Goal: Task Accomplishment & Management: Manage account settings

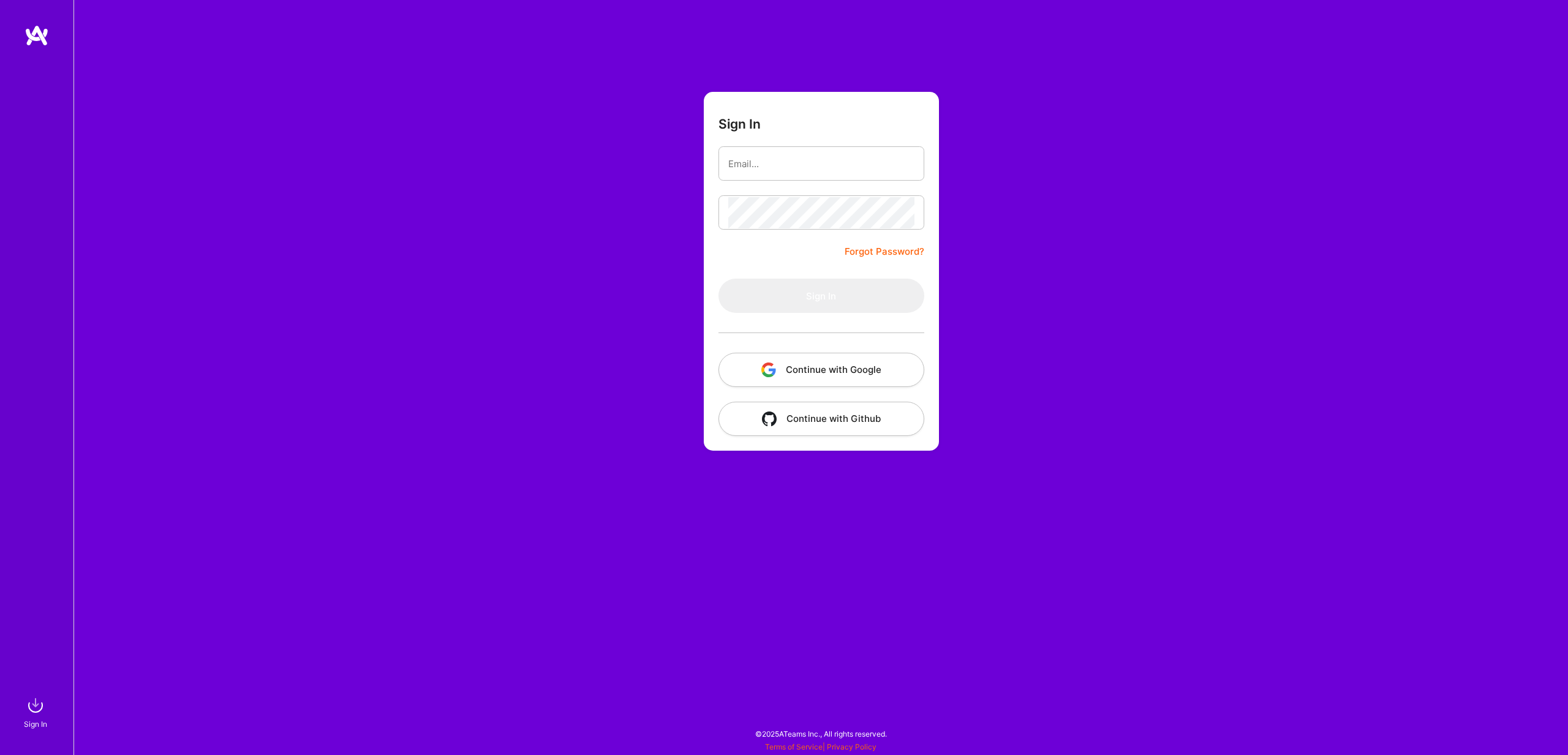
click at [813, 379] on button "Continue with Google" at bounding box center [821, 370] width 206 height 34
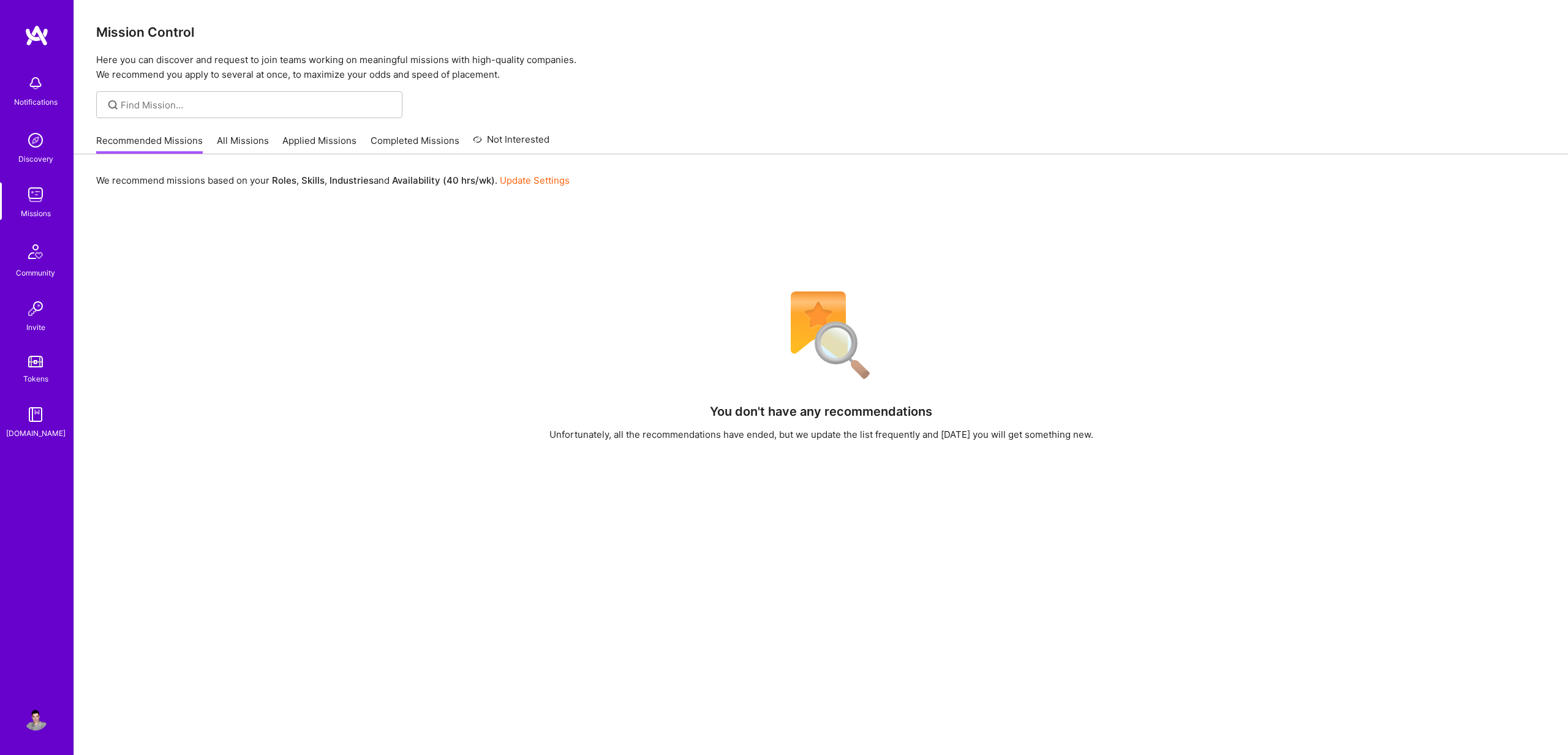
click at [307, 141] on link "Applied Missions" at bounding box center [319, 144] width 74 height 20
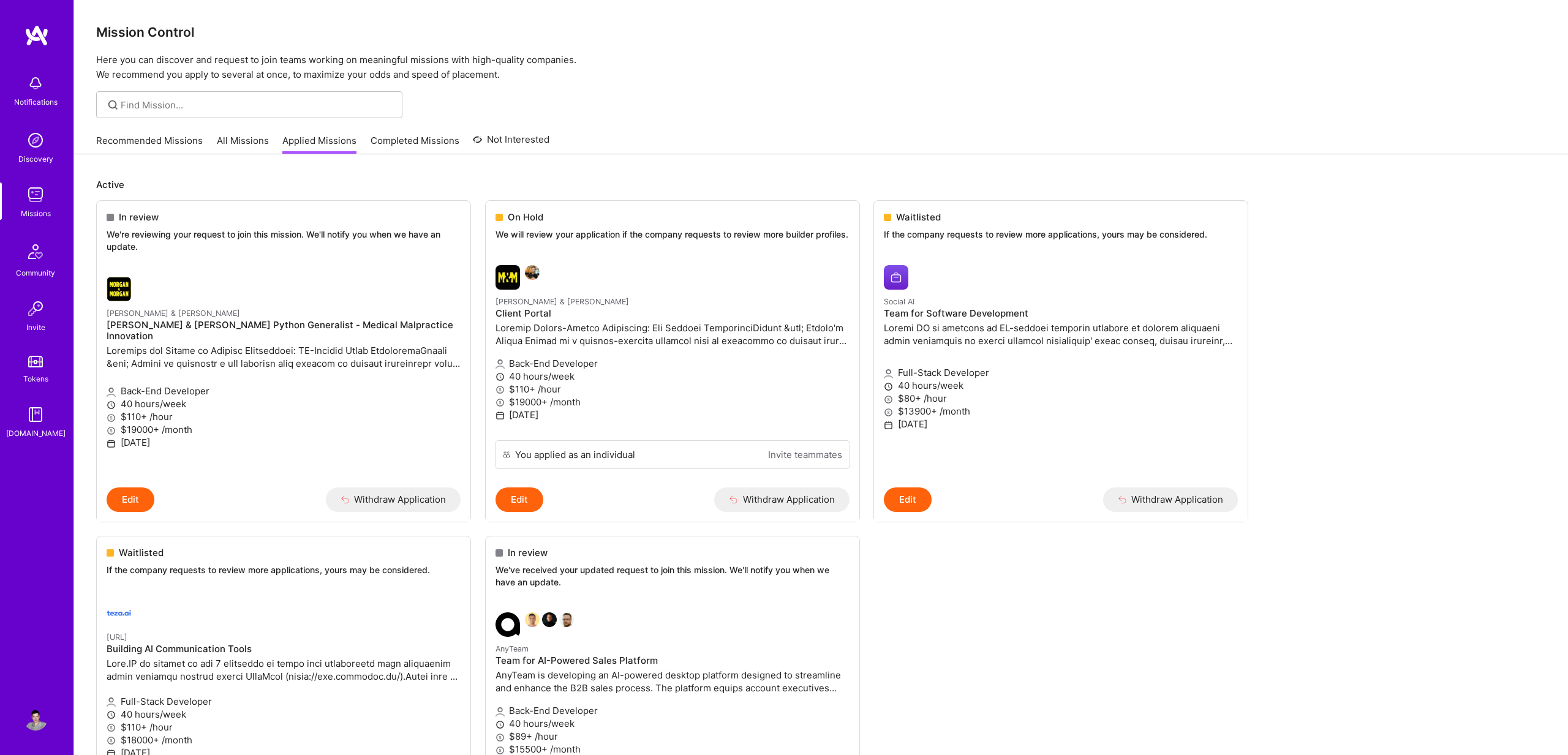
click at [147, 142] on link "Recommended Missions" at bounding box center [149, 144] width 107 height 20
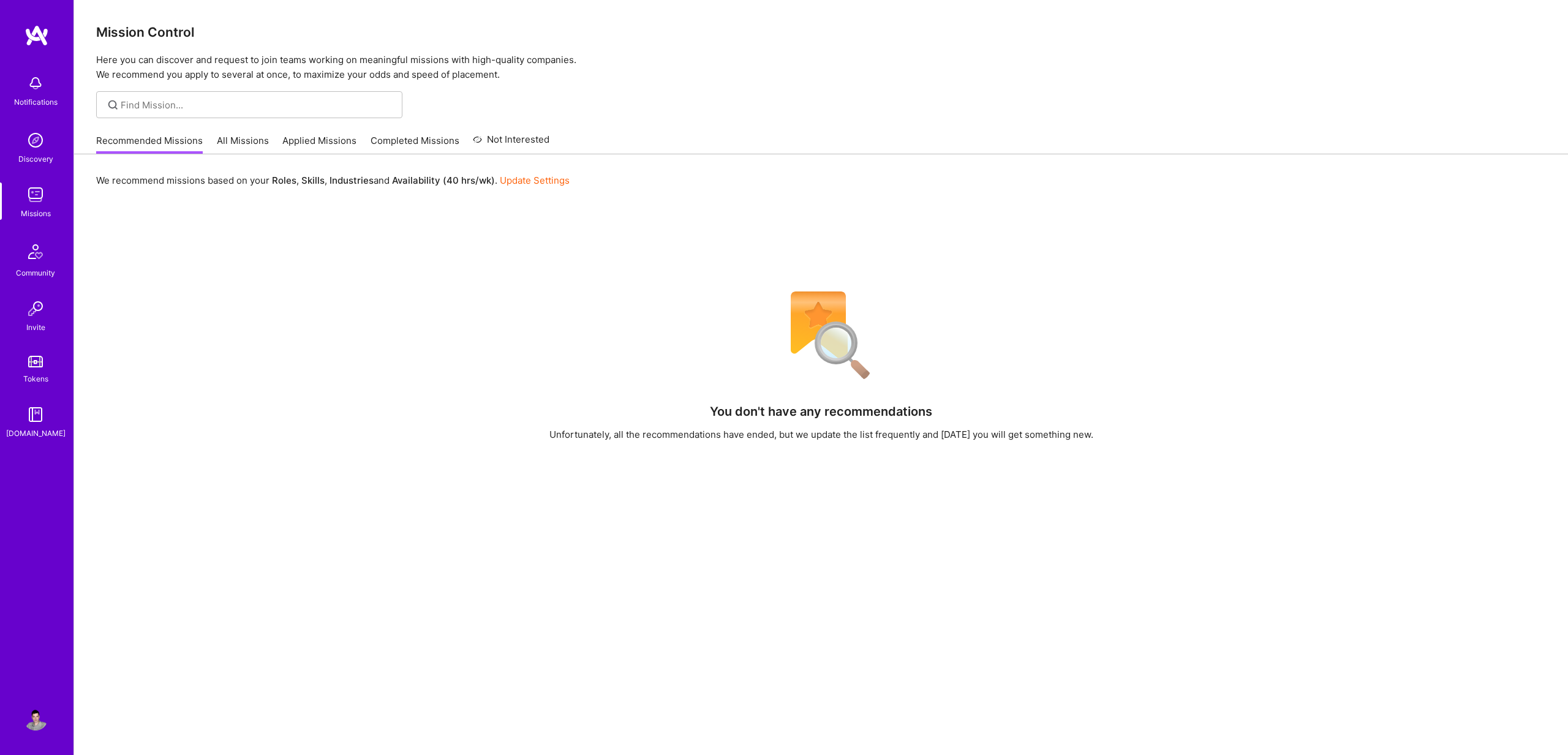
click at [34, 33] on img at bounding box center [37, 35] width 24 height 22
click at [278, 158] on div "We recommend missions based on your Roles , Skills , Industries and Availabilit…" at bounding box center [821, 528] width 1494 height 748
click at [38, 34] on img at bounding box center [37, 35] width 24 height 22
